Goal: Book appointment/travel/reservation

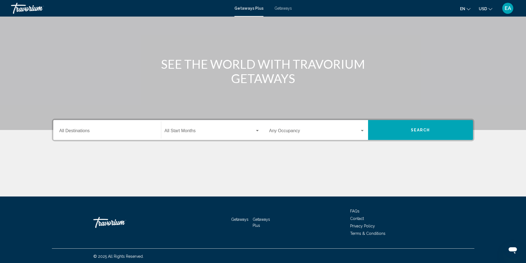
scroll to position [37, 0]
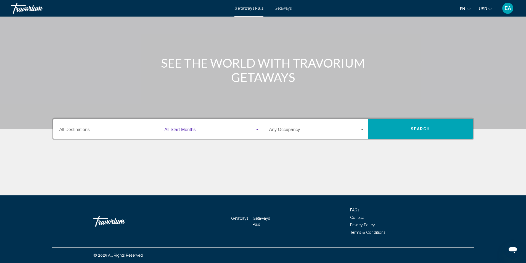
click at [258, 129] on div "Search widget" at bounding box center [257, 129] width 3 height 1
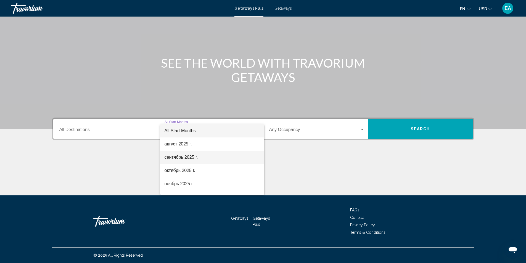
click at [196, 157] on span "сентябрь 2025 г." at bounding box center [212, 157] width 95 height 13
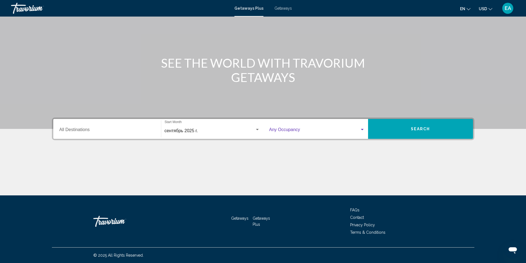
click at [361, 130] on div "Search widget" at bounding box center [362, 129] width 3 height 1
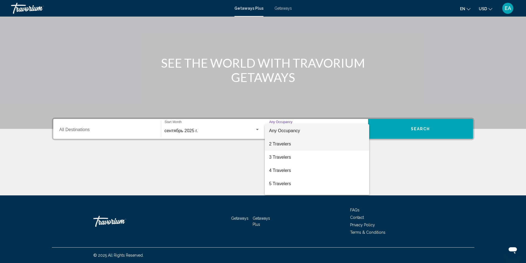
click at [289, 143] on span "2 Travelers" at bounding box center [317, 144] width 96 height 13
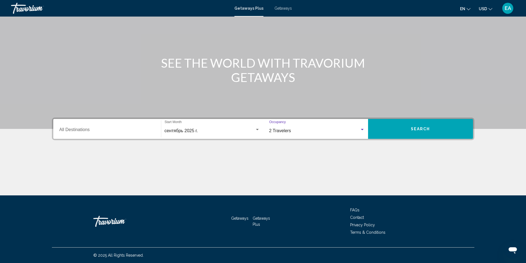
click at [407, 130] on button "Search" at bounding box center [420, 129] width 105 height 20
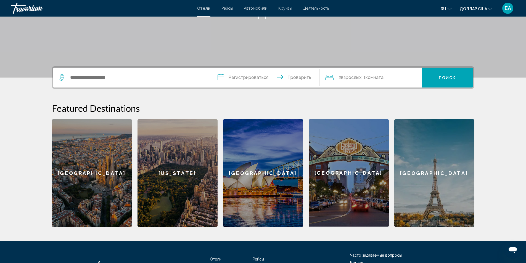
scroll to position [55, 0]
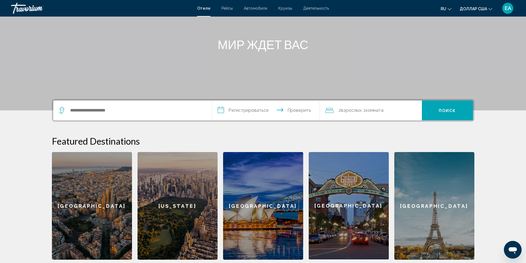
click at [282, 9] on font "Круизы" at bounding box center [286, 8] width 14 height 4
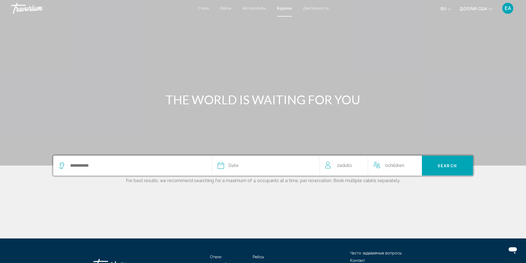
click at [208, 9] on font "Отели" at bounding box center [204, 8] width 12 height 4
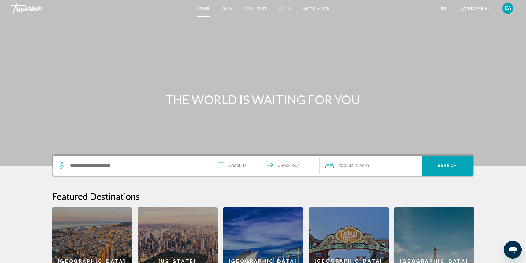
click at [170, 161] on div "Search widget" at bounding box center [133, 166] width 148 height 20
